Goal: Task Accomplishment & Management: Use online tool/utility

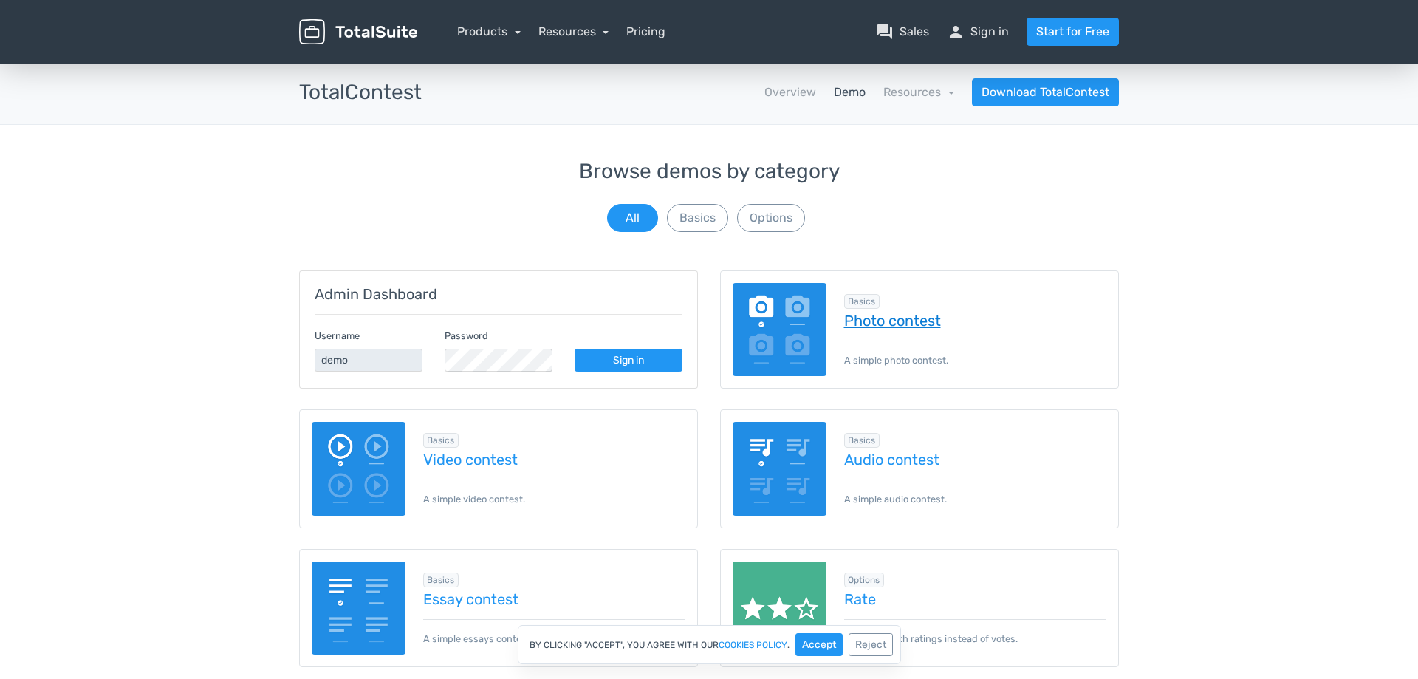
click at [883, 321] on link "Photo contest" at bounding box center [975, 320] width 263 height 16
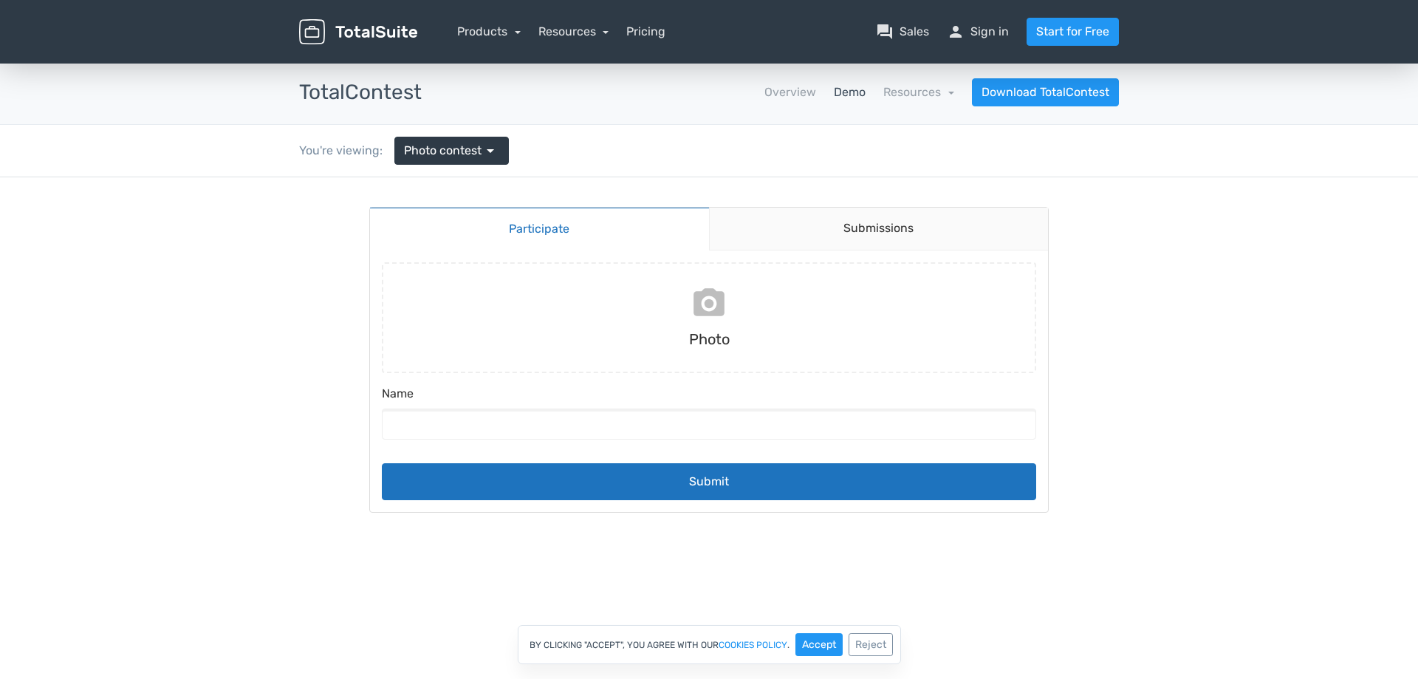
click at [709, 300] on input "file" at bounding box center [709, 317] width 666 height 111
type input "C:\fakepath\Screenshot [DATE] 171223.png"
click at [527, 430] on input "Name" at bounding box center [709, 423] width 654 height 31
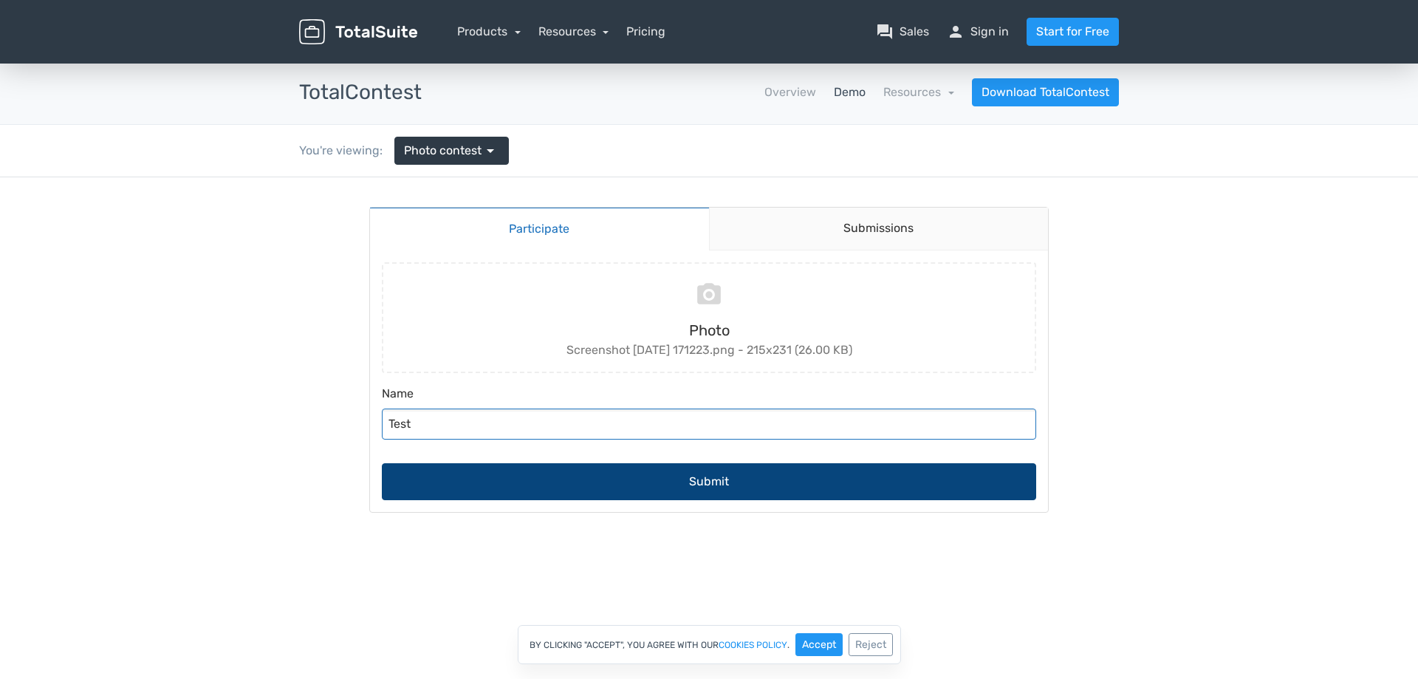
type input "Test"
click at [733, 489] on button "Submit" at bounding box center [709, 481] width 654 height 37
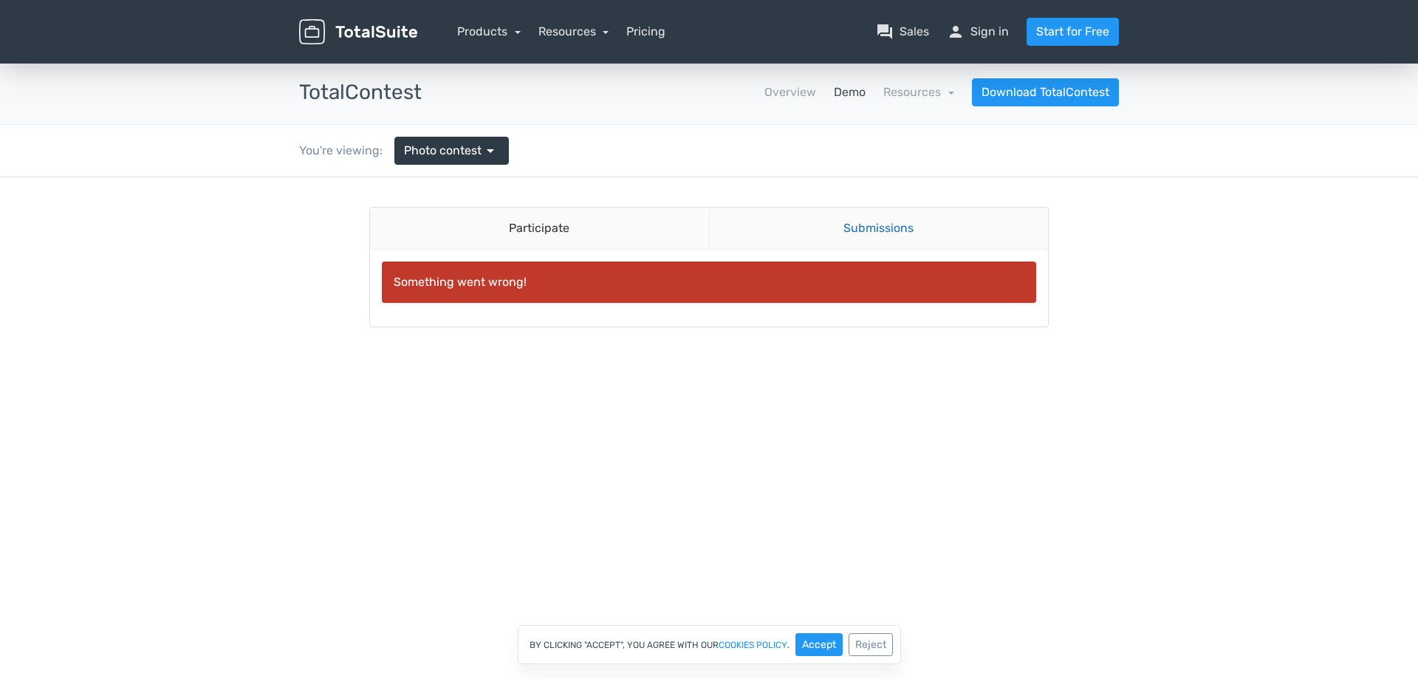
click at [897, 228] on link "Submissions" at bounding box center [879, 229] width 340 height 42
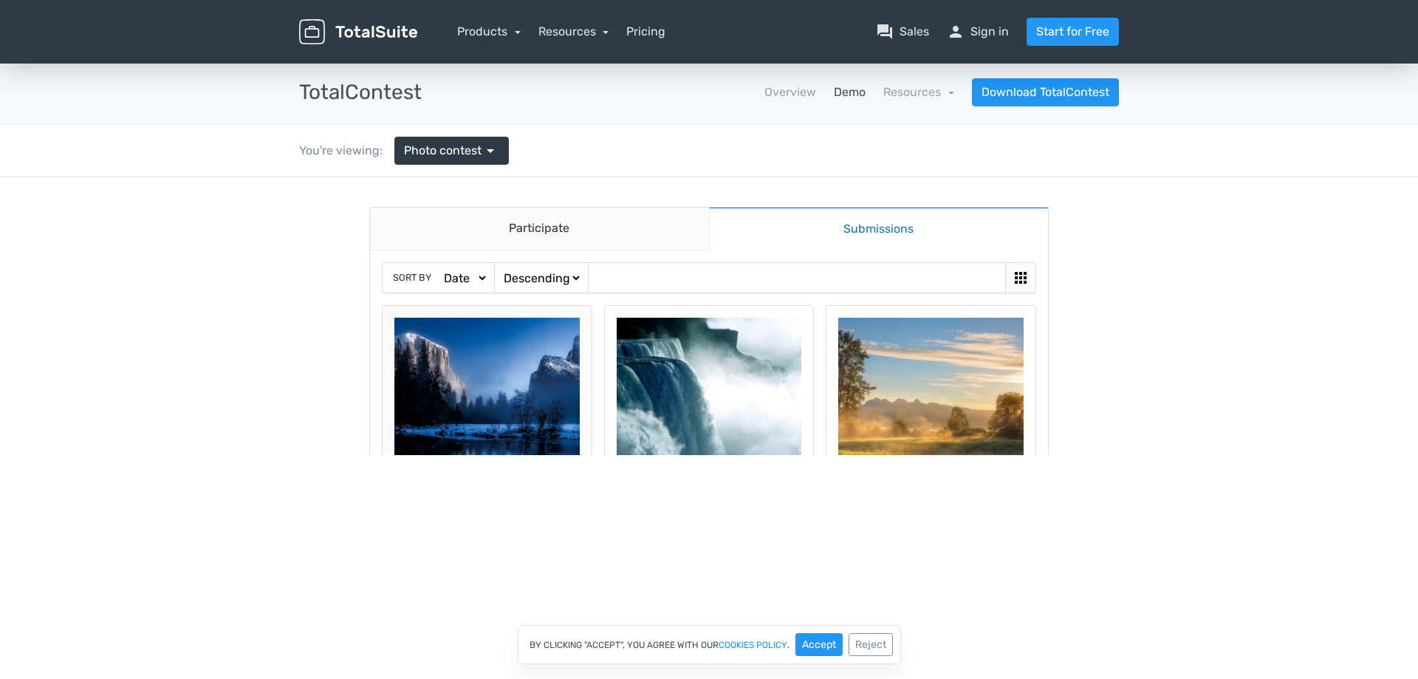
click at [493, 383] on img at bounding box center [486, 410] width 185 height 185
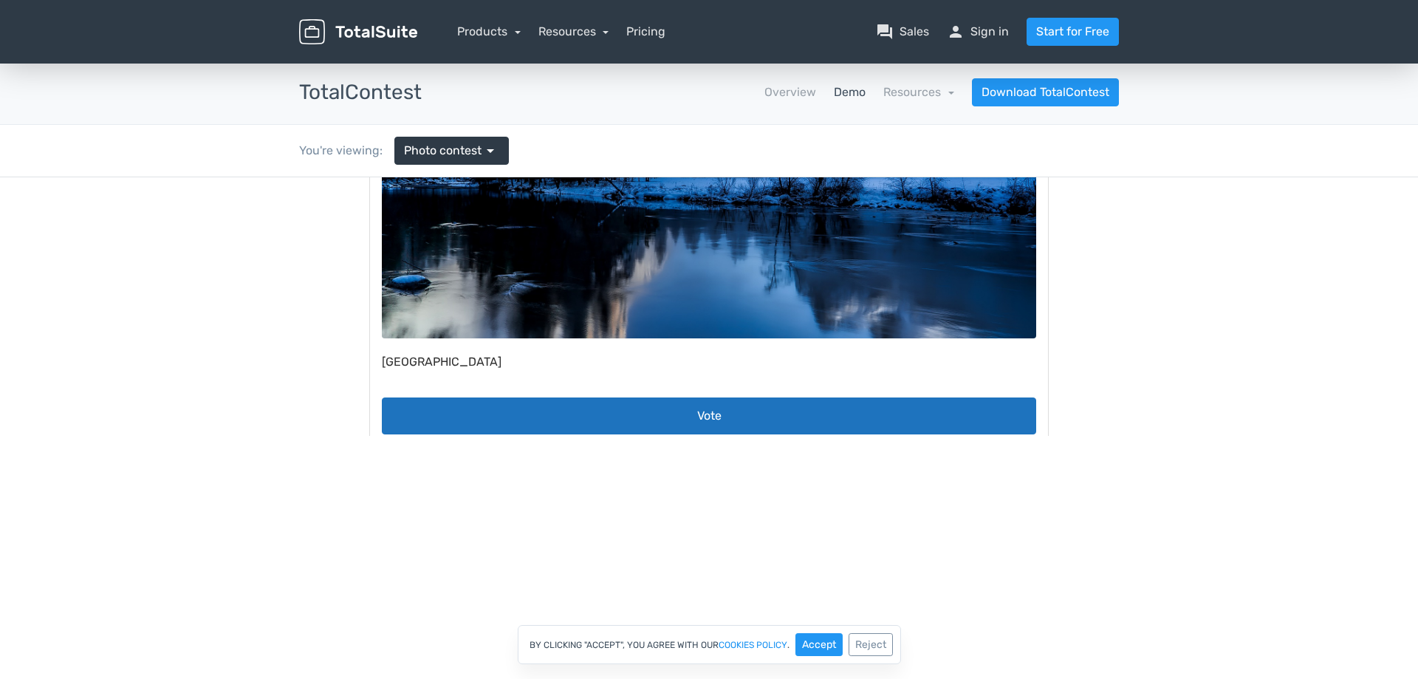
scroll to position [342, 0]
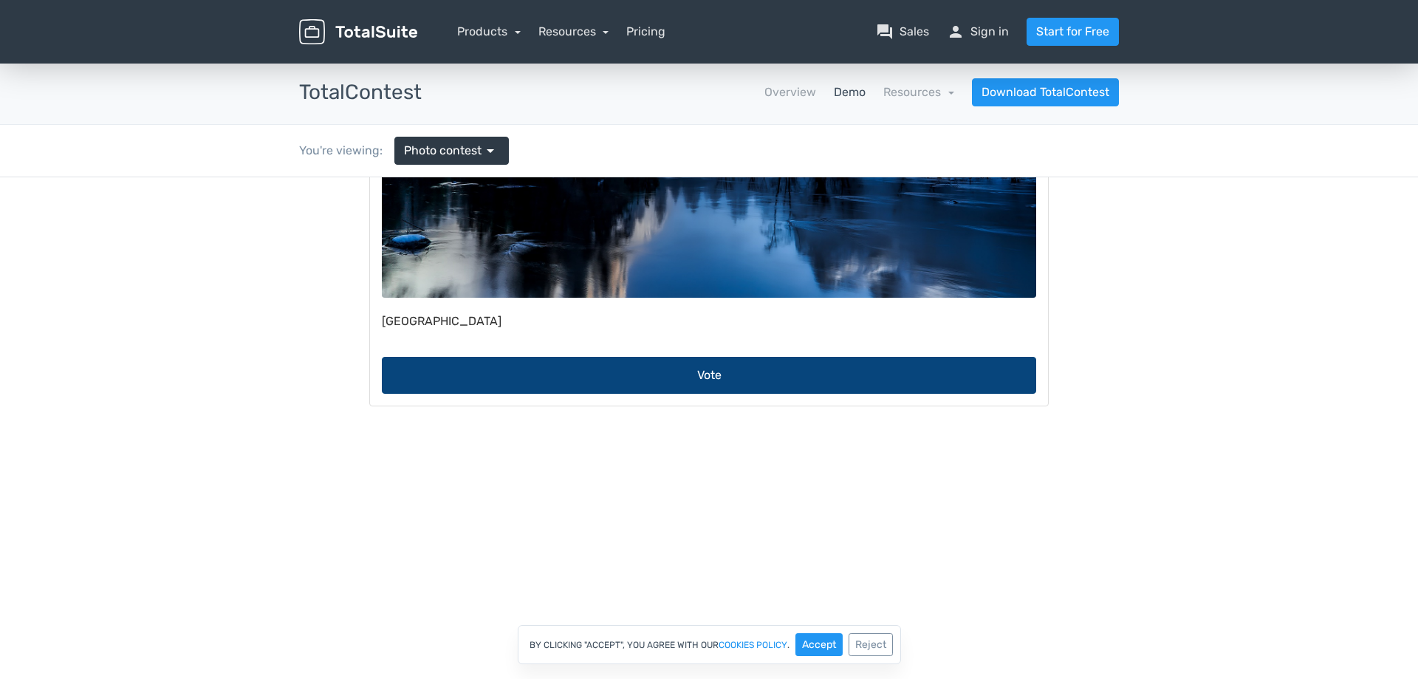
click at [744, 378] on button "Vote" at bounding box center [709, 375] width 654 height 37
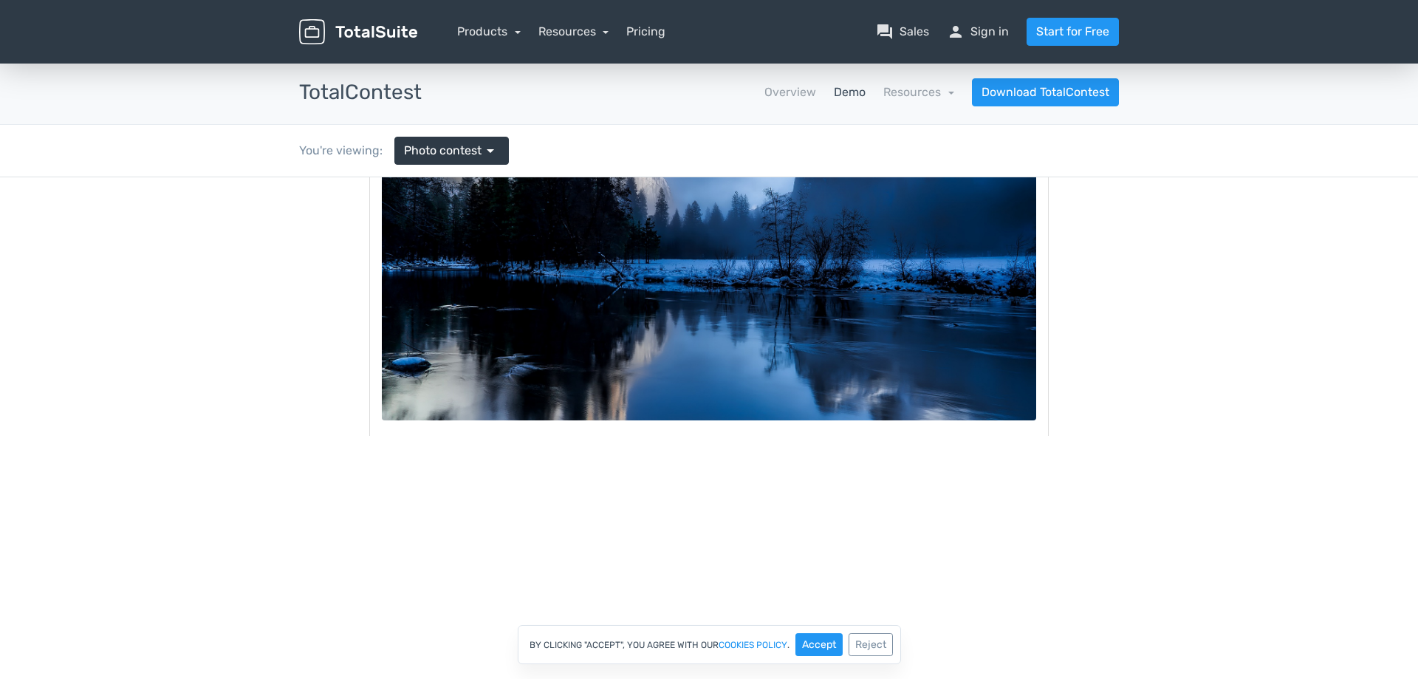
scroll to position [0, 0]
